Goal: Information Seeking & Learning: Find specific page/section

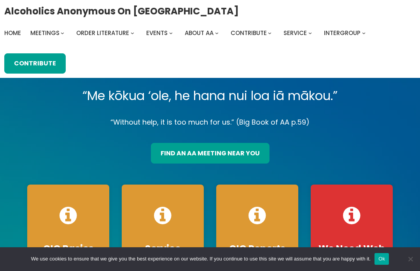
click at [252, 150] on link "find an aa meeting near you" at bounding box center [210, 153] width 119 height 20
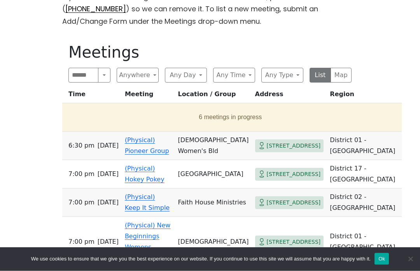
scroll to position [346, 0]
click at [194, 73] on button "Any Day" at bounding box center [186, 75] width 42 height 15
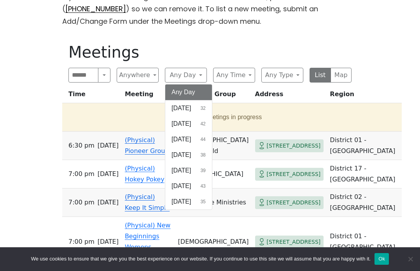
click at [202, 169] on button "Thursday 39" at bounding box center [188, 170] width 47 height 16
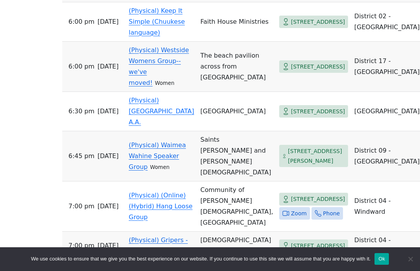
scroll to position [1213, 0]
click at [297, 117] on span "1415 Kalākaua Ave #211" at bounding box center [318, 112] width 54 height 10
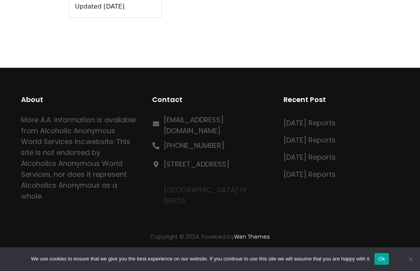
scroll to position [381, 0]
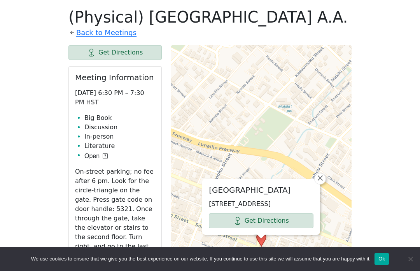
click at [389, 194] on div "The Pioneer Group (Tues, 6:30, inside the Women’s Bld. at Central Union Church)…" at bounding box center [210, 191] width 378 height 675
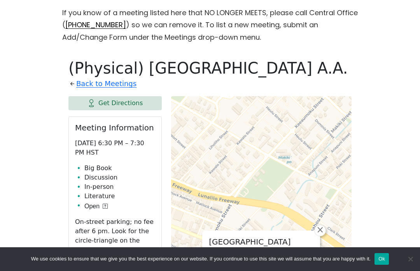
scroll to position [328, 0]
